Goal: Task Accomplishment & Management: Manage account settings

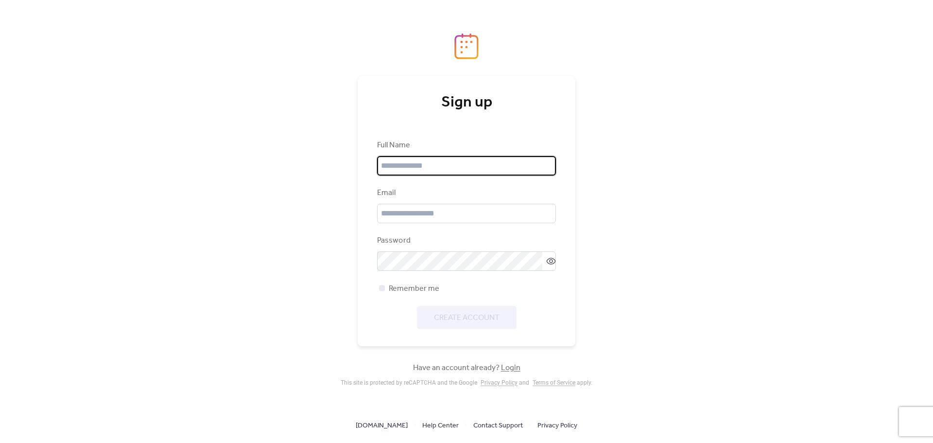
click at [441, 165] on input "text" at bounding box center [466, 165] width 179 height 19
click at [645, 250] on div "Sign up Full Name Email Password Remember me Create Account Have an account alr…" at bounding box center [466, 221] width 933 height 443
click at [511, 368] on link "Login" at bounding box center [510, 367] width 19 height 15
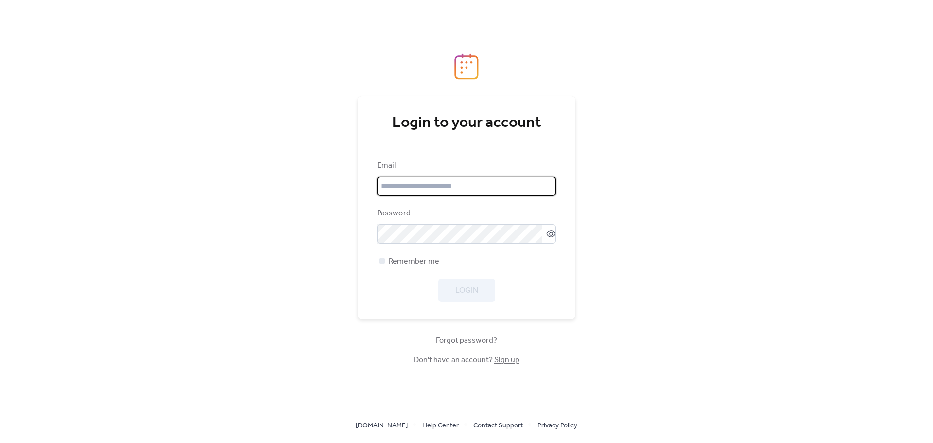
click at [466, 193] on input "email" at bounding box center [466, 185] width 179 height 19
click at [648, 201] on div "Login to your account Email Password Remember me Login Forgot password? Don't h…" at bounding box center [466, 221] width 933 height 443
